Goal: Information Seeking & Learning: Find specific page/section

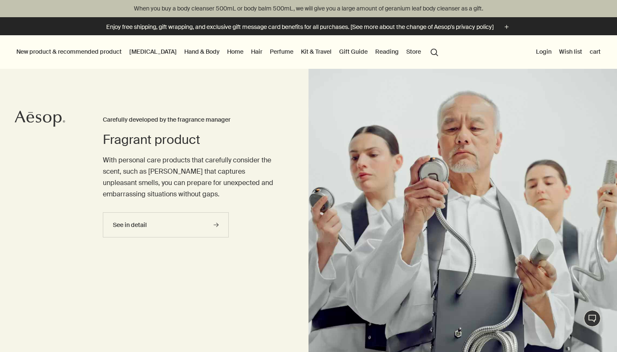
click at [405, 50] on button "Store" at bounding box center [414, 51] width 18 height 11
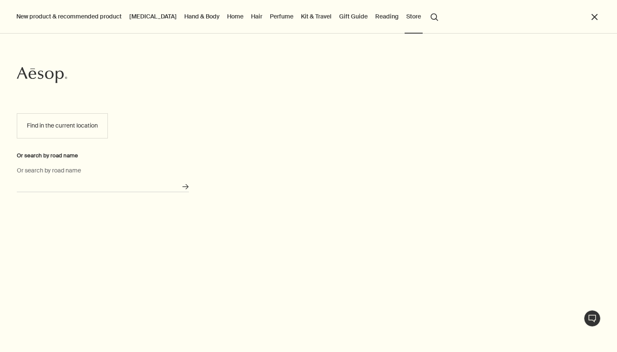
click at [111, 186] on input "Or search by road name" at bounding box center [103, 185] width 172 height 13
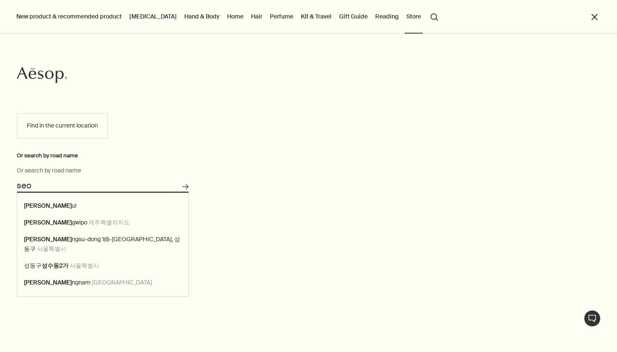
type input "seou"
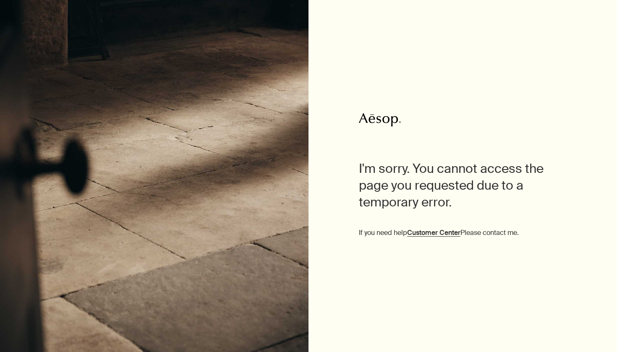
drag, startPoint x: 81, startPoint y: 41, endPoint x: 66, endPoint y: -38, distance: 80.6
click at [66, 0] on html "Aesop I'm sorry. You cannot access the page you requested due to a temporary er…" at bounding box center [308, 176] width 617 height 352
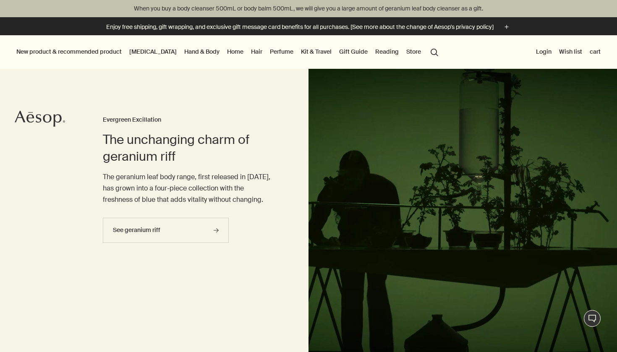
click at [226, 52] on link "Home" at bounding box center [236, 51] width 20 height 11
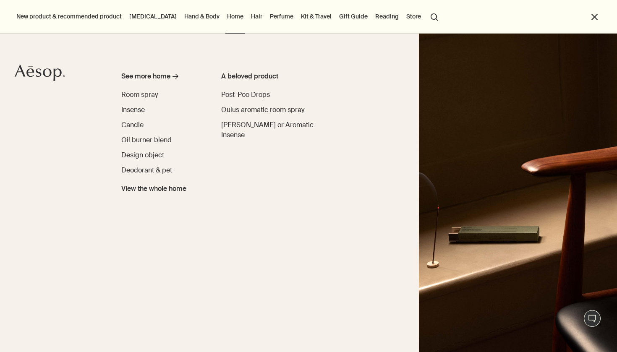
click at [249, 20] on link "Hair" at bounding box center [256, 16] width 15 height 11
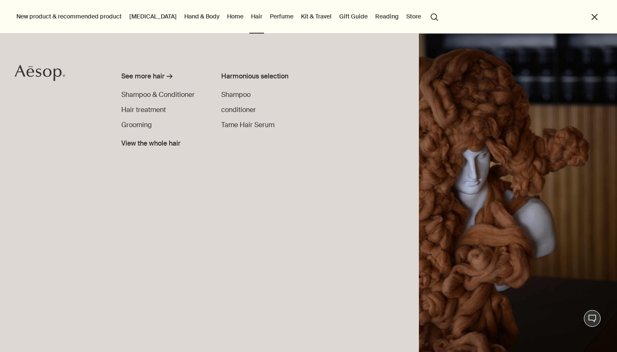
click at [268, 18] on link "Perfume" at bounding box center [281, 16] width 27 height 11
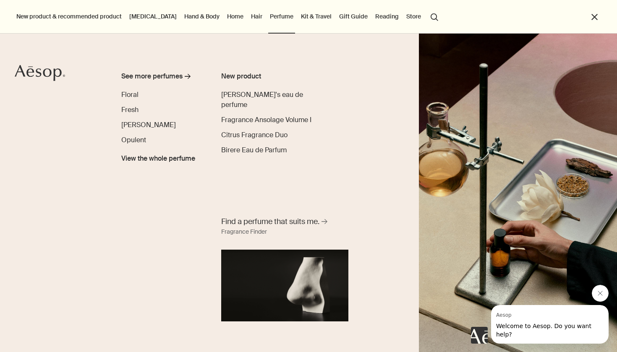
click at [299, 18] on link "Kit & Travel" at bounding box center [316, 16] width 34 height 11
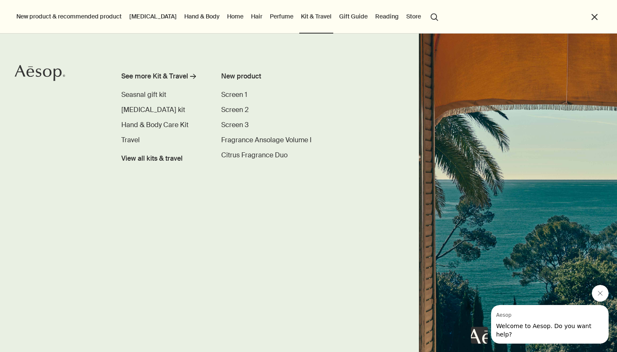
click at [151, 16] on link "[MEDICAL_DATA]" at bounding box center [153, 16] width 51 height 11
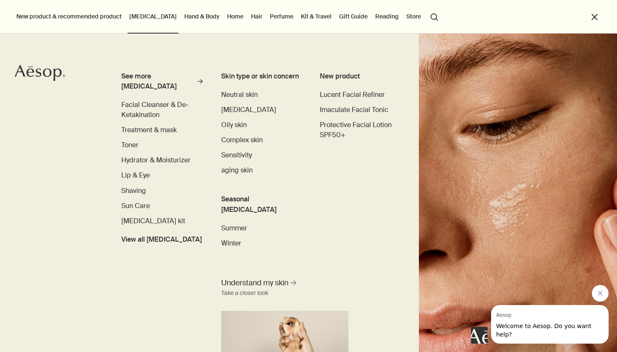
click at [141, 18] on link "[MEDICAL_DATA]" at bounding box center [153, 16] width 51 height 11
click at [226, 17] on link "Home" at bounding box center [236, 16] width 20 height 11
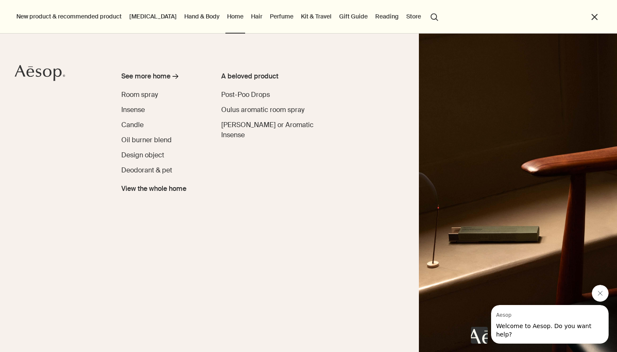
click at [226, 17] on link "Home" at bounding box center [236, 16] width 20 height 11
click at [175, 192] on span "View the whole home" at bounding box center [153, 189] width 65 height 10
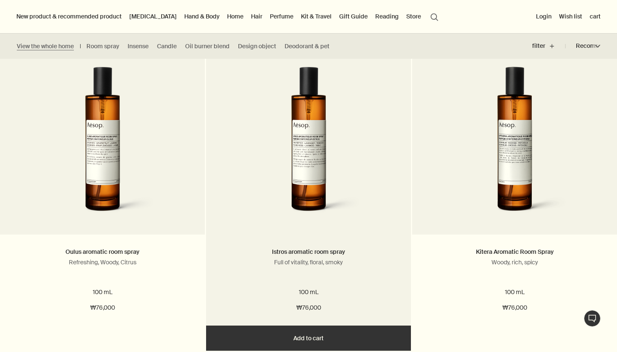
scroll to position [233, 0]
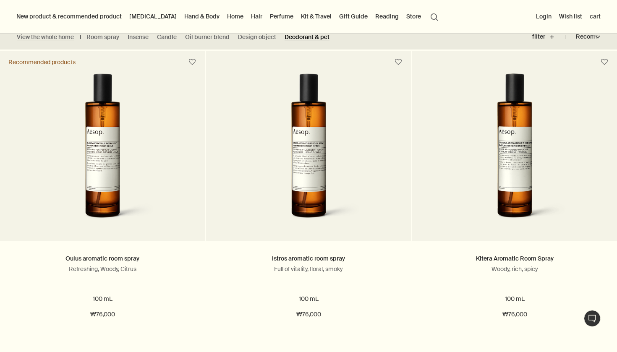
click at [306, 39] on link "Deodorant & pet" at bounding box center [307, 37] width 45 height 8
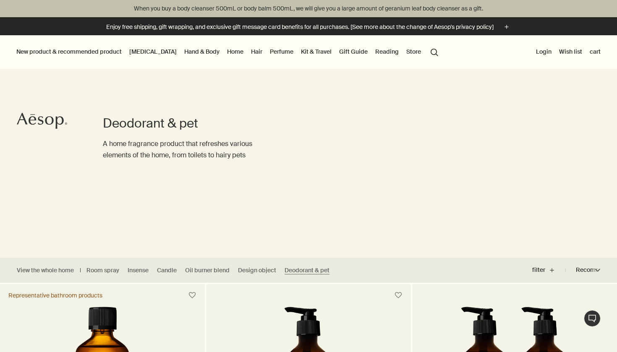
click at [299, 51] on link "Kit & Travel" at bounding box center [316, 51] width 34 height 11
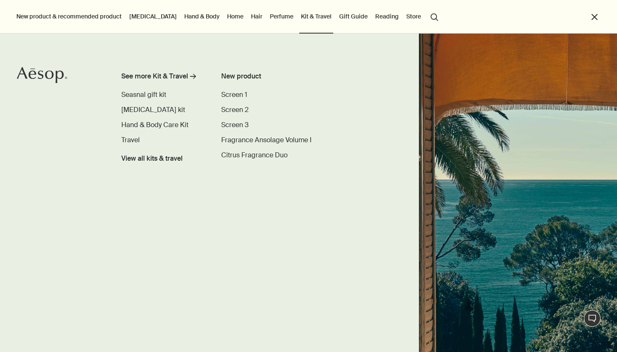
click at [141, 18] on link "[MEDICAL_DATA]" at bounding box center [153, 16] width 51 height 11
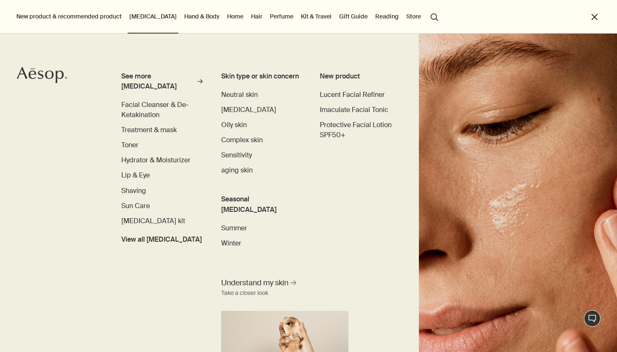
click at [183, 18] on link "Hand & Body" at bounding box center [202, 16] width 39 height 11
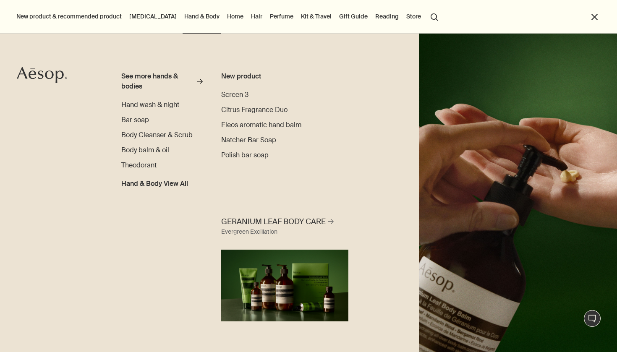
click at [183, 18] on link "Hand & Body" at bounding box center [202, 16] width 39 height 11
click at [151, 186] on span "Hand & Body View All" at bounding box center [154, 184] width 67 height 10
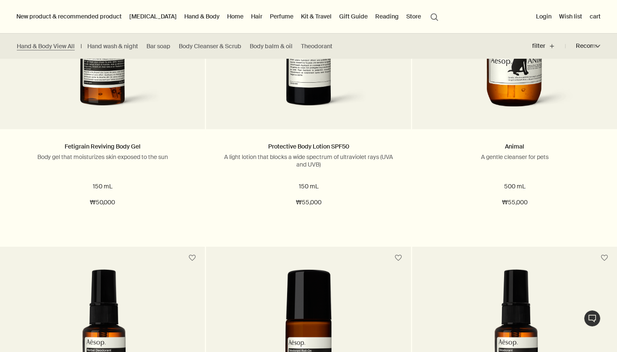
scroll to position [1697, 0]
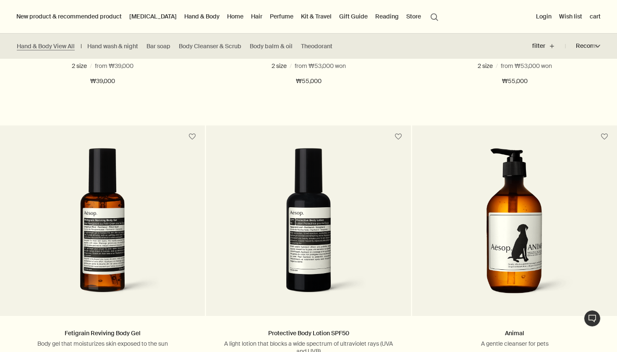
click at [146, 15] on link "[MEDICAL_DATA]" at bounding box center [153, 16] width 51 height 11
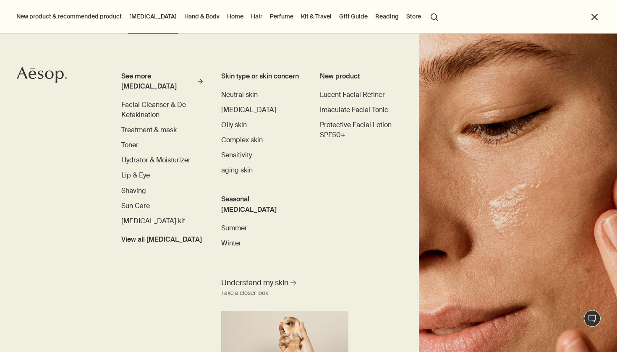
click at [103, 15] on button "New product & recommended product" at bounding box center [69, 16] width 109 height 11
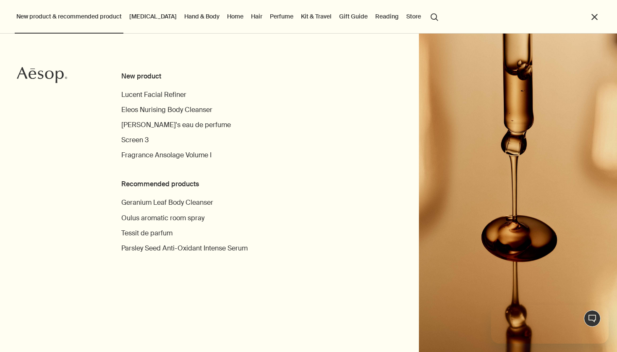
scroll to position [0, 0]
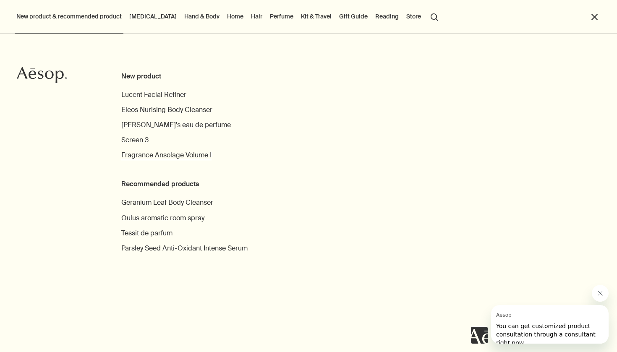
click at [144, 154] on span "Fragrance Ansolage Volume I" at bounding box center [166, 155] width 90 height 9
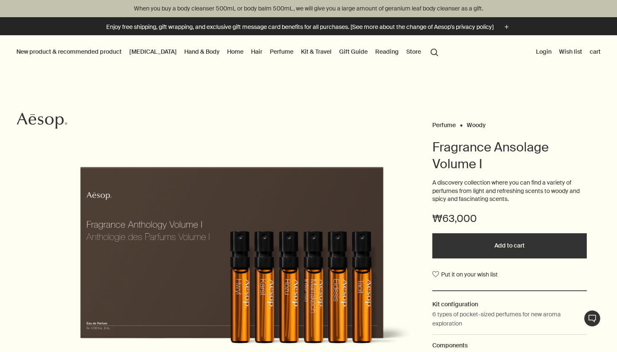
click at [249, 53] on link "Hair" at bounding box center [256, 51] width 15 height 11
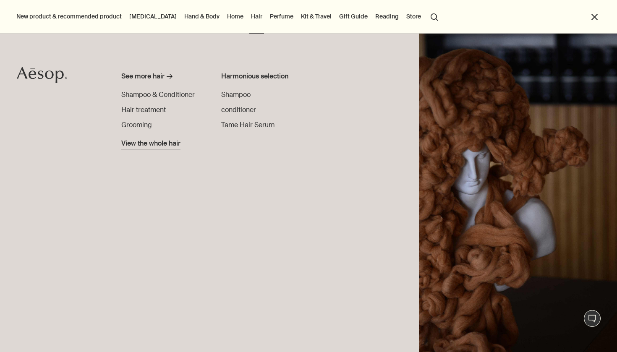
click at [163, 143] on span "View the whole hair" at bounding box center [150, 144] width 59 height 10
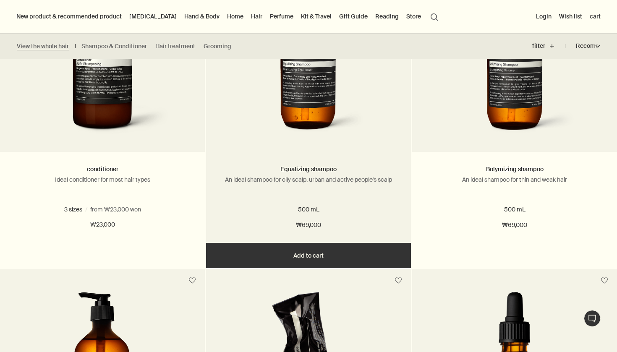
scroll to position [155, 0]
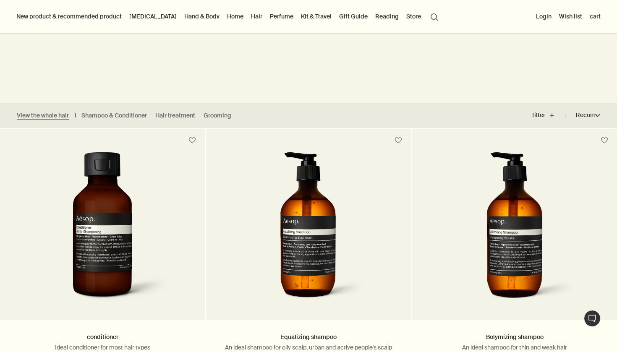
click at [427, 16] on button "search Search" at bounding box center [434, 16] width 15 height 16
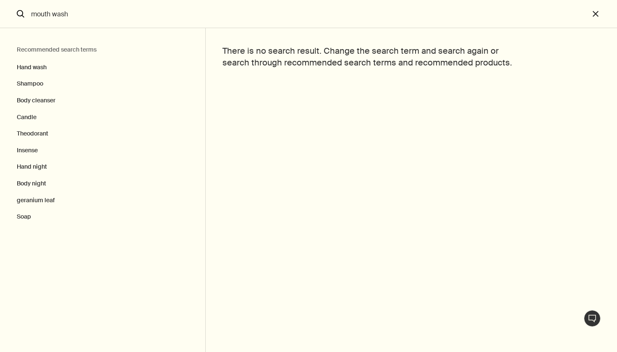
type input "mouth wash"
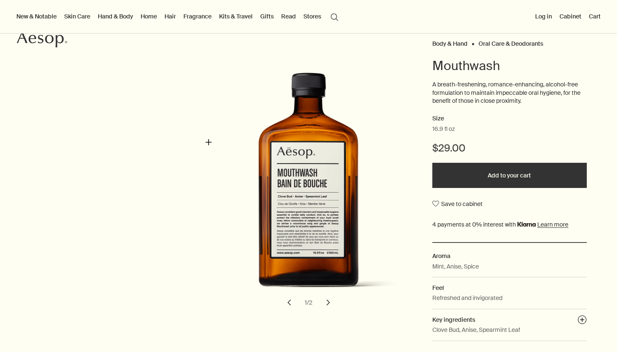
scroll to position [71, 0]
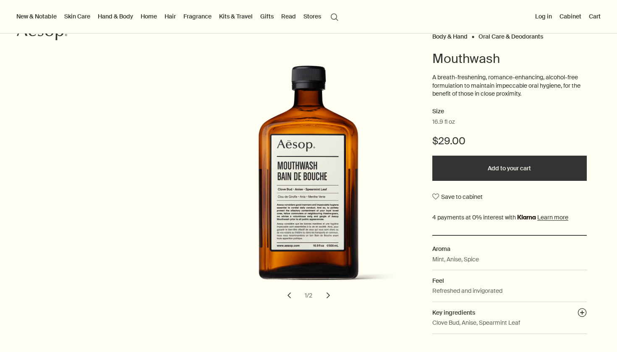
click at [330, 296] on button "chevron" at bounding box center [328, 295] width 18 height 18
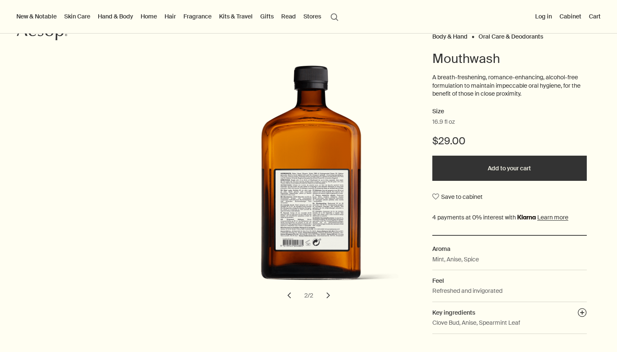
click at [330, 296] on button "chevron" at bounding box center [328, 295] width 18 height 18
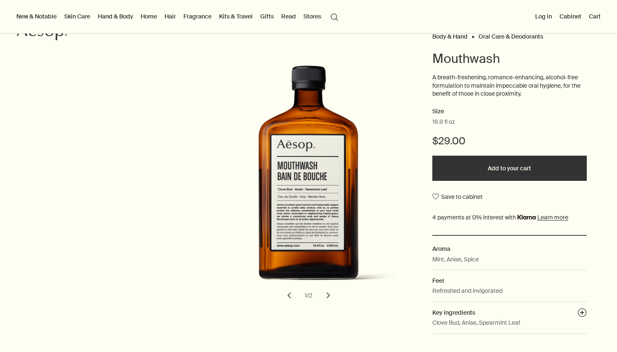
click at [330, 296] on button "chevron" at bounding box center [328, 295] width 18 height 18
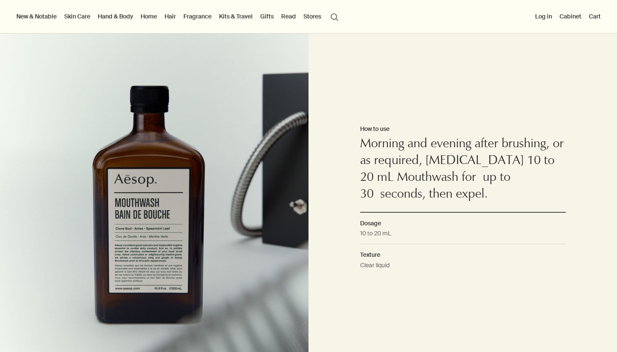
scroll to position [537, 0]
